Goal: Check status

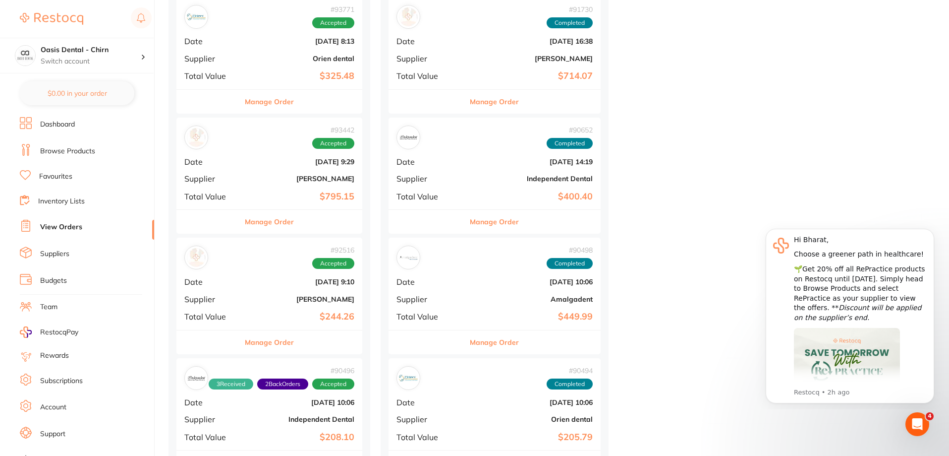
scroll to position [744, 0]
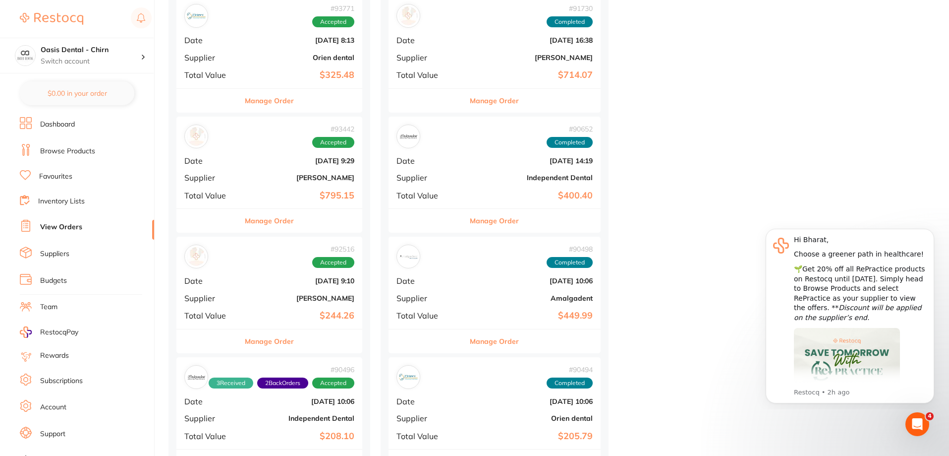
click at [309, 166] on div "# 93442 Accepted Date [DATE] 9:29 Supplier [PERSON_NAME] Total Value $795.15" at bounding box center [269, 162] width 186 height 92
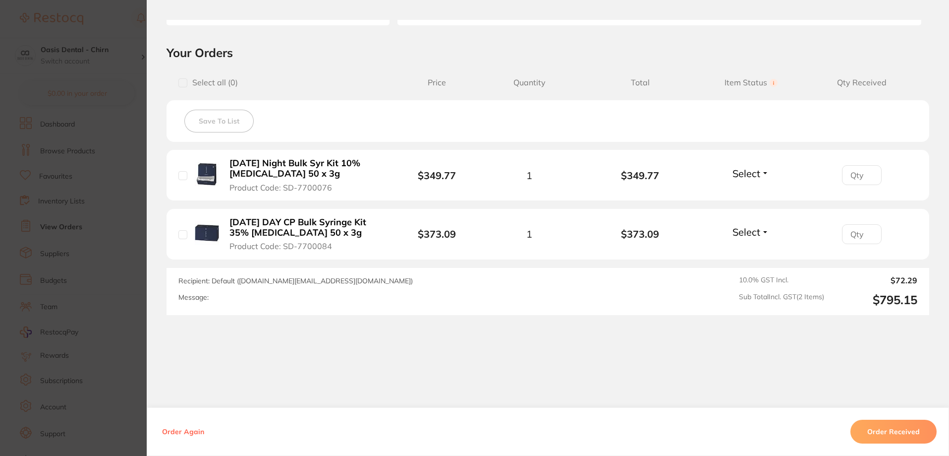
click at [760, 179] on button "Select" at bounding box center [751, 173] width 43 height 12
drag, startPoint x: 743, startPoint y: 198, endPoint x: 740, endPoint y: 208, distance: 9.9
click at [740, 198] on button "Received" at bounding box center [751, 194] width 25 height 15
click at [741, 234] on span "Select" at bounding box center [747, 232] width 28 height 12
drag, startPoint x: 747, startPoint y: 257, endPoint x: 808, endPoint y: 320, distance: 87.6
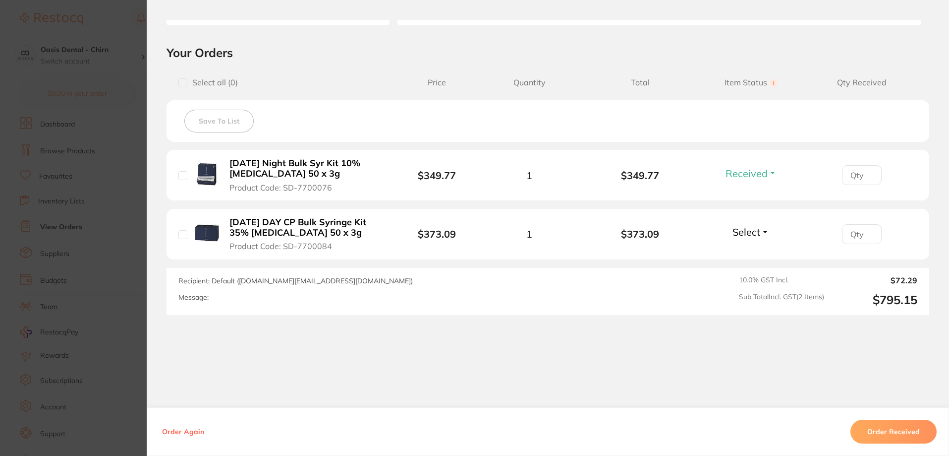
click at [747, 223] on button "Received" at bounding box center [751, 223] width 25 height 0
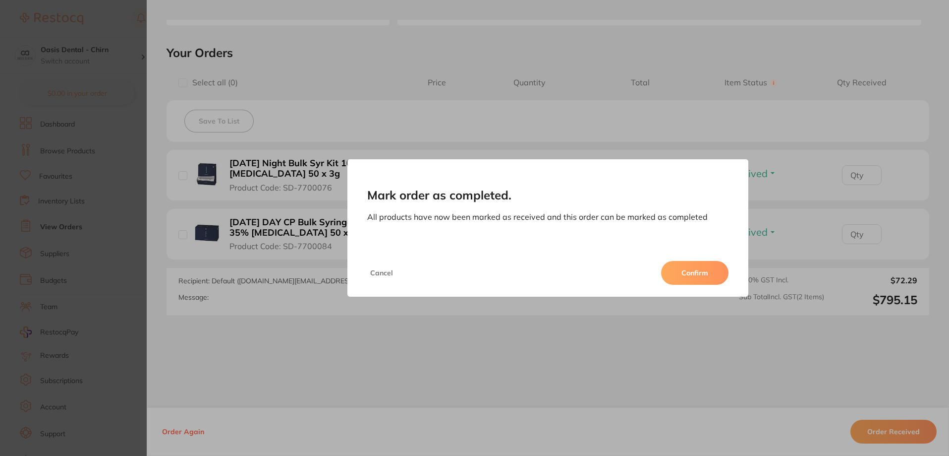
click at [691, 274] on button "Confirm" at bounding box center [694, 273] width 67 height 24
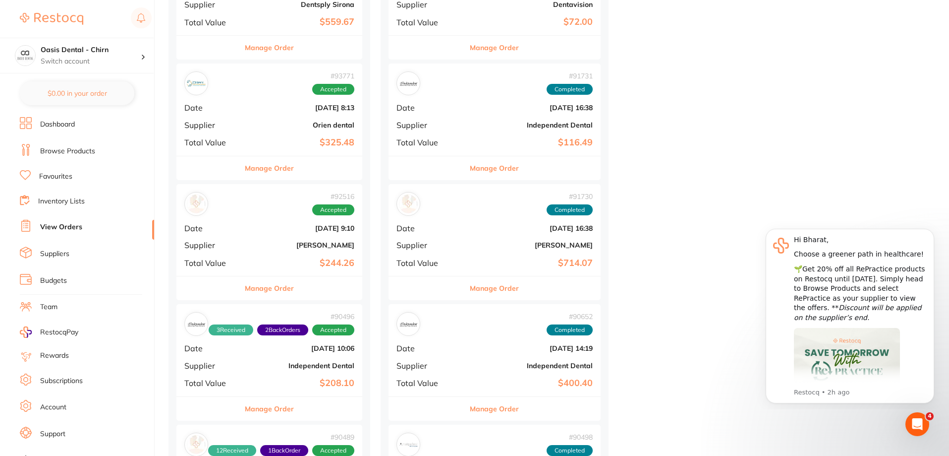
scroll to position [694, 0]
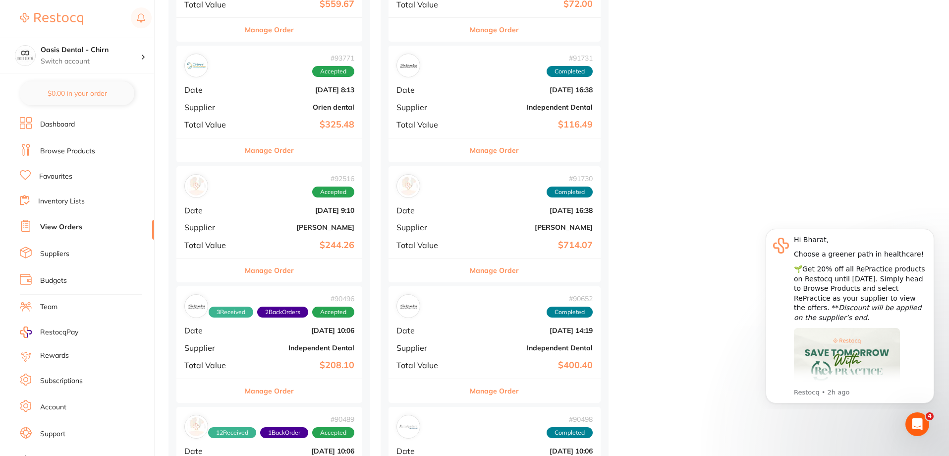
click at [295, 235] on div "# 92516 Accepted Date [DATE] 9:10 Supplier [PERSON_NAME] Total Value $244.26" at bounding box center [269, 212] width 186 height 92
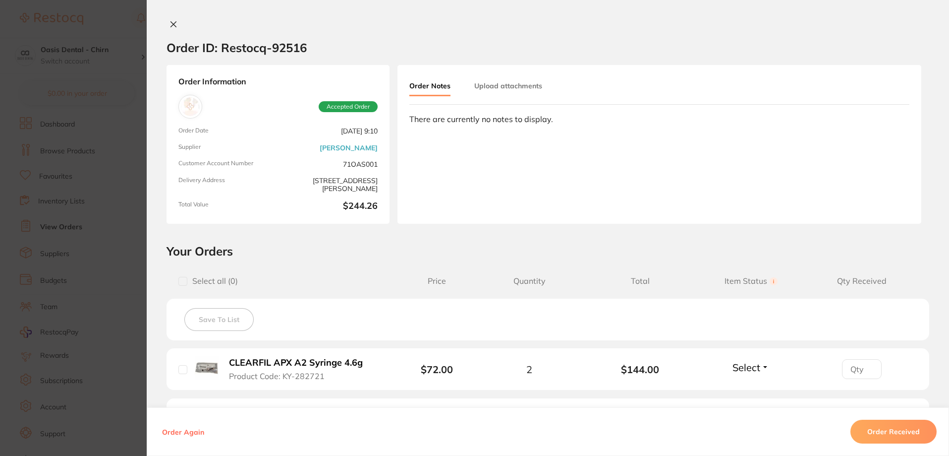
click at [171, 23] on icon at bounding box center [173, 24] width 5 height 5
